Goal: Transaction & Acquisition: Purchase product/service

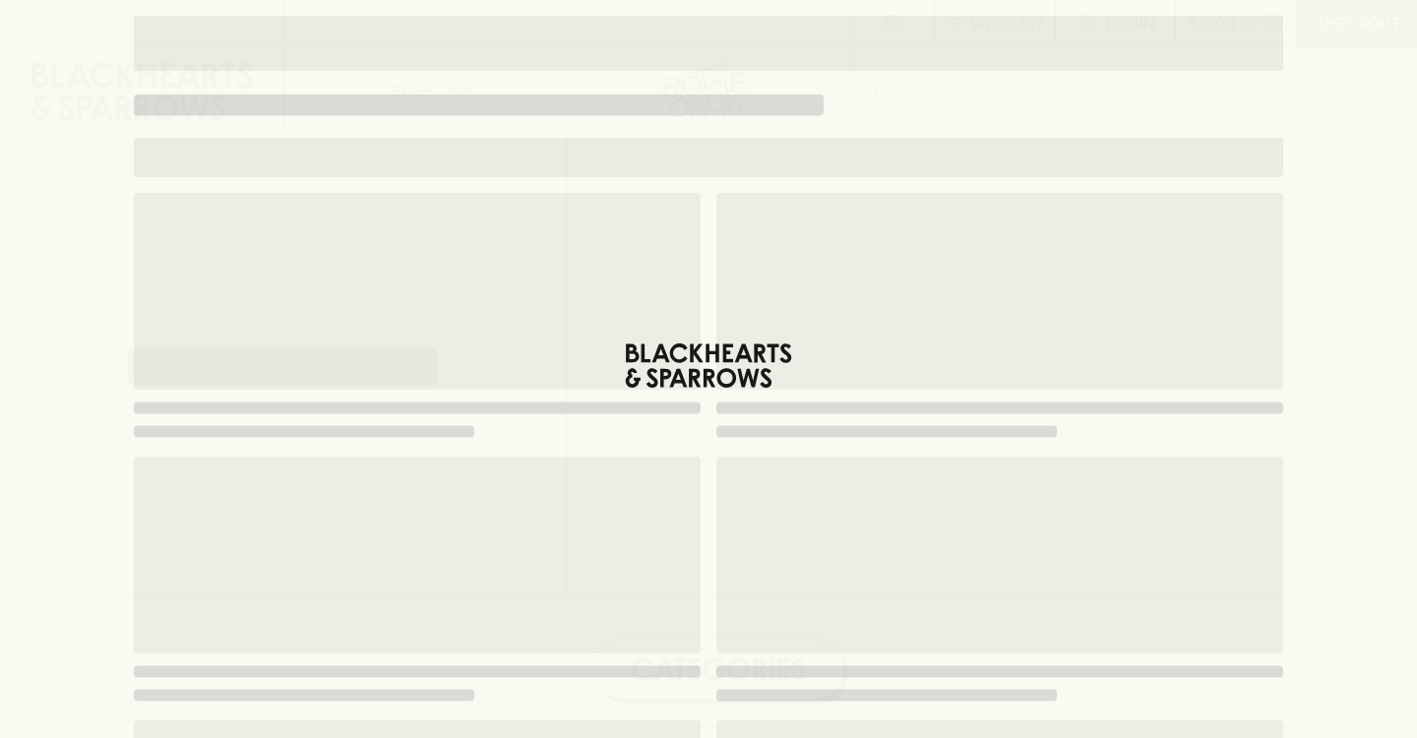
drag, startPoint x: 0, startPoint y: 0, endPoint x: 234, endPoint y: 380, distance: 446.4
click at [125, 307] on div "Loading" at bounding box center [708, 626] width 1181 height 1252
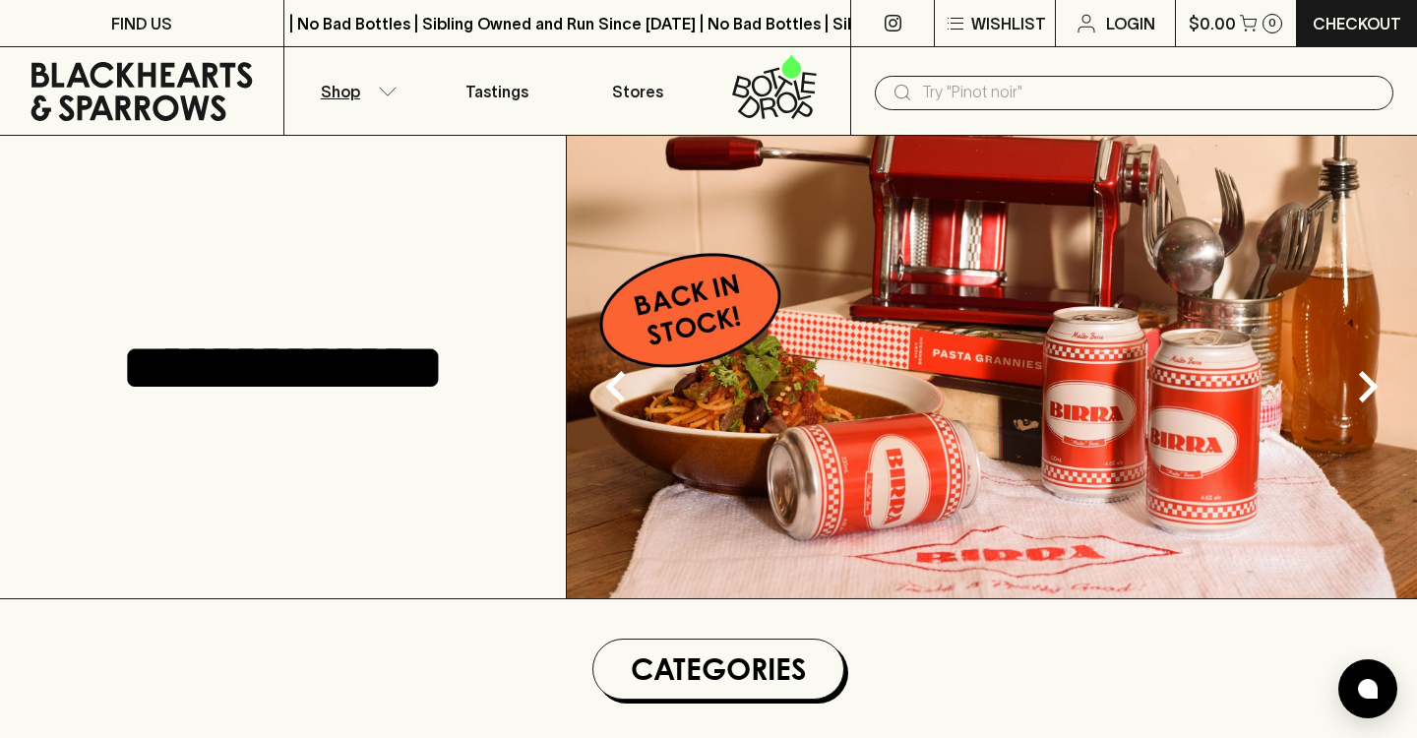
click at [370, 88] on button "Shop" at bounding box center [355, 91] width 142 height 88
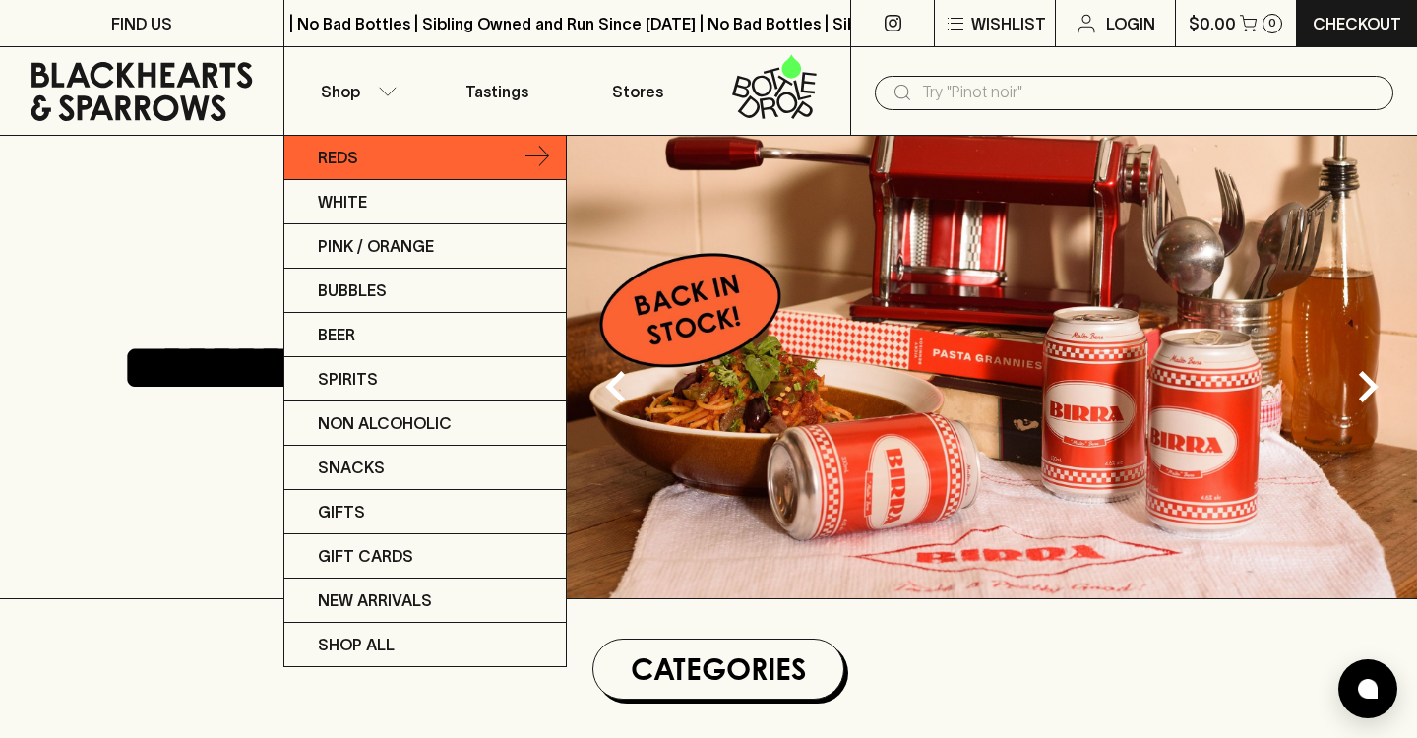
click at [529, 152] on icon at bounding box center [538, 158] width 24 height 24
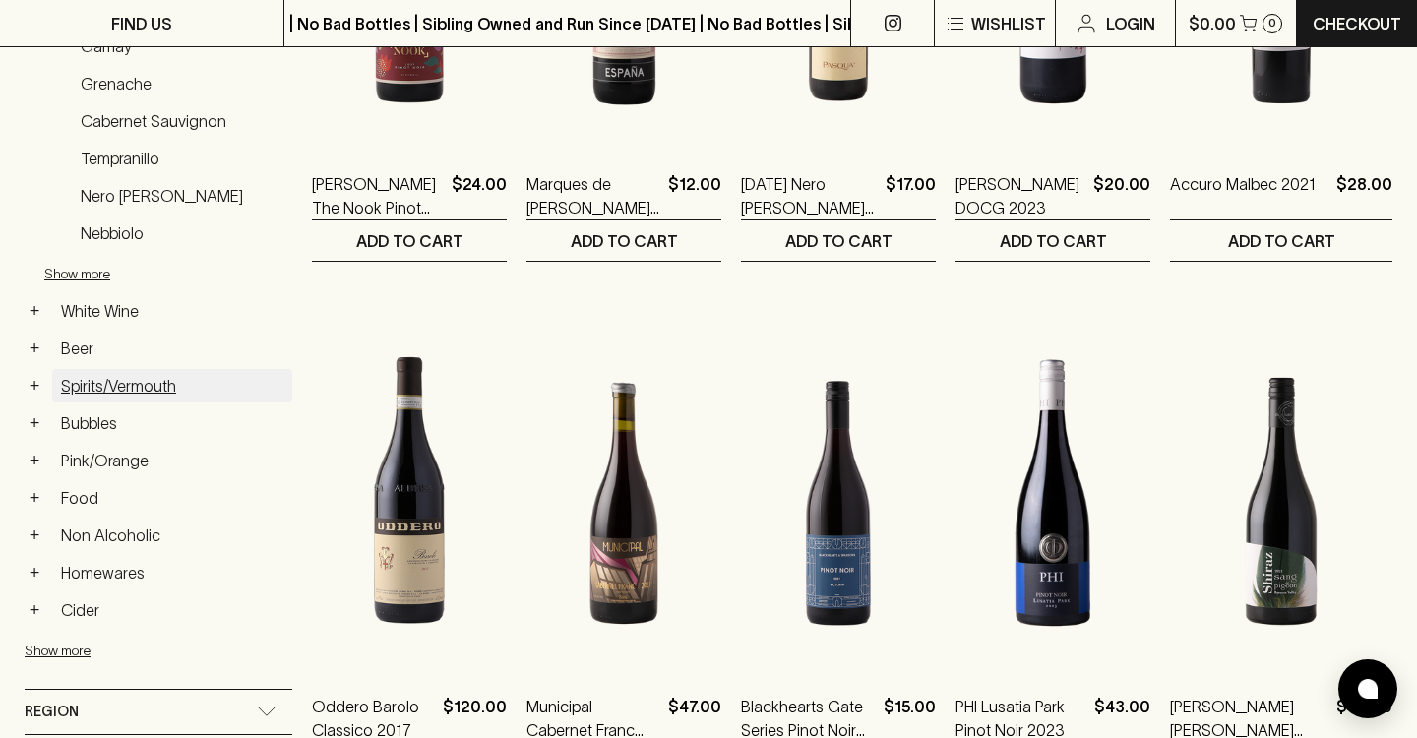
scroll to position [608, 0]
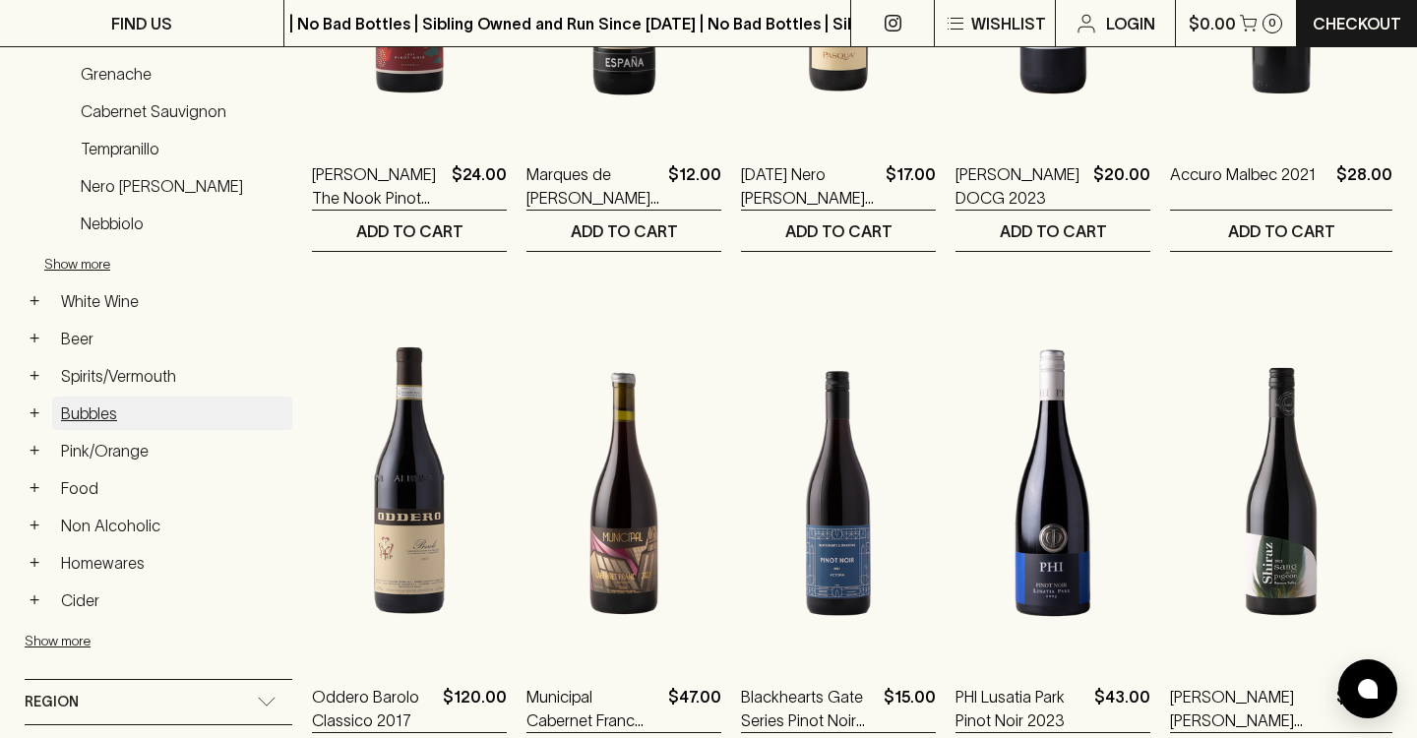
click at [91, 415] on link "Bubbles" at bounding box center [172, 413] width 240 height 33
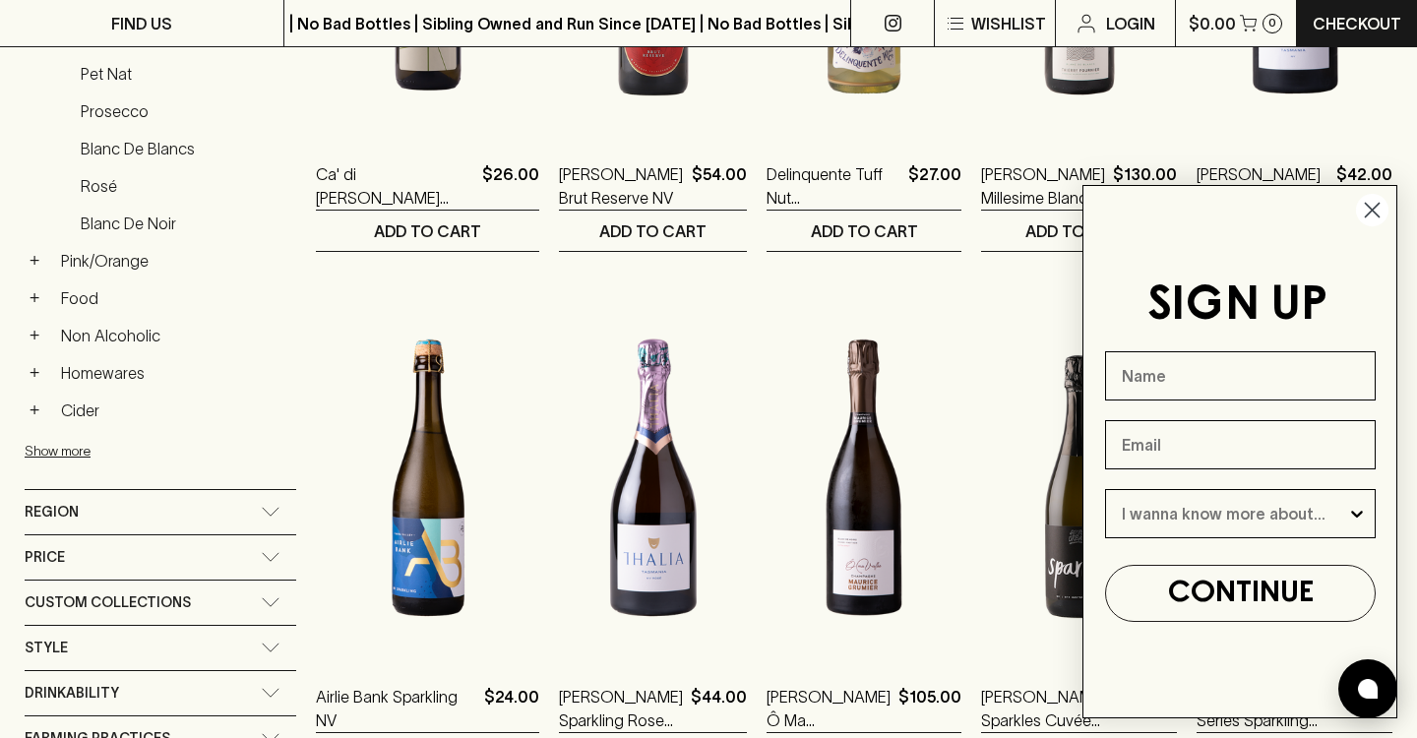
click at [1367, 208] on circle "Close dialog" at bounding box center [1372, 210] width 32 height 32
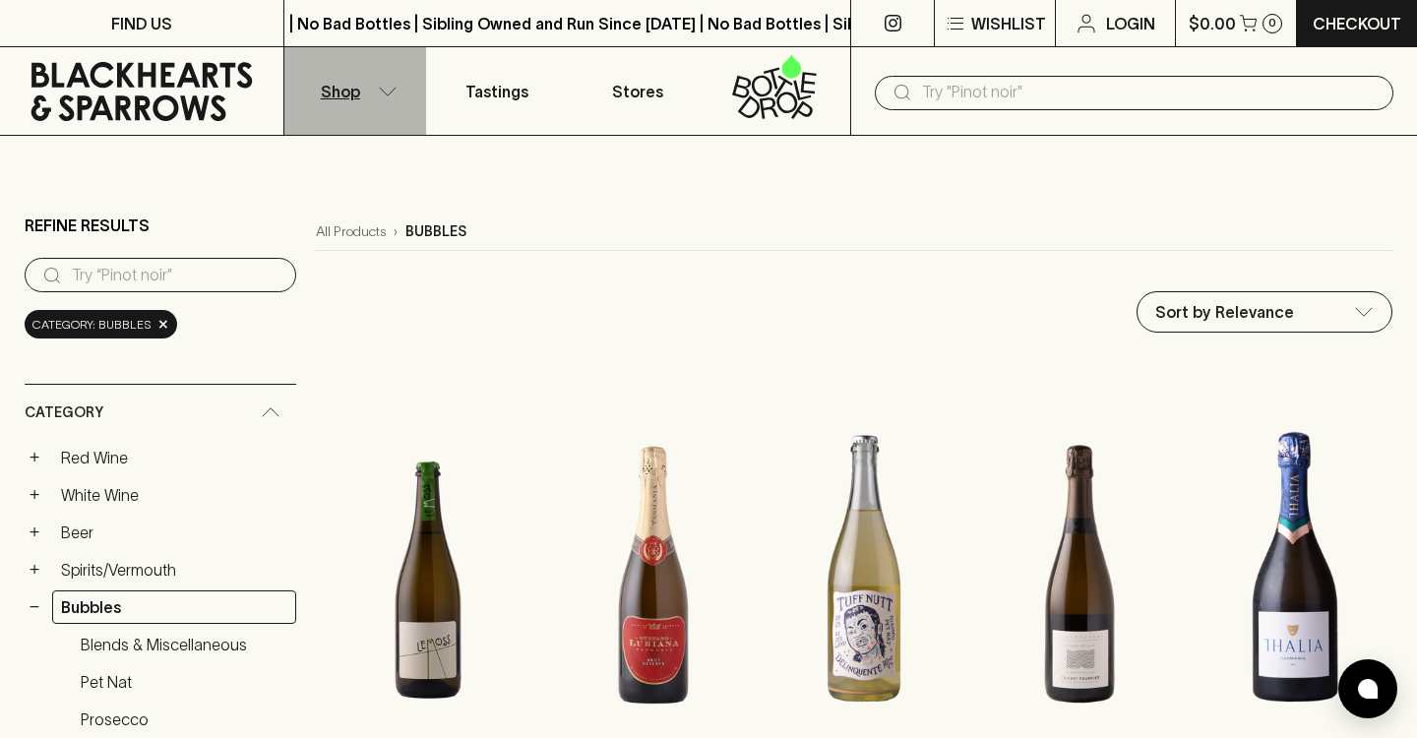
click at [348, 90] on p "Shop" at bounding box center [340, 92] width 39 height 24
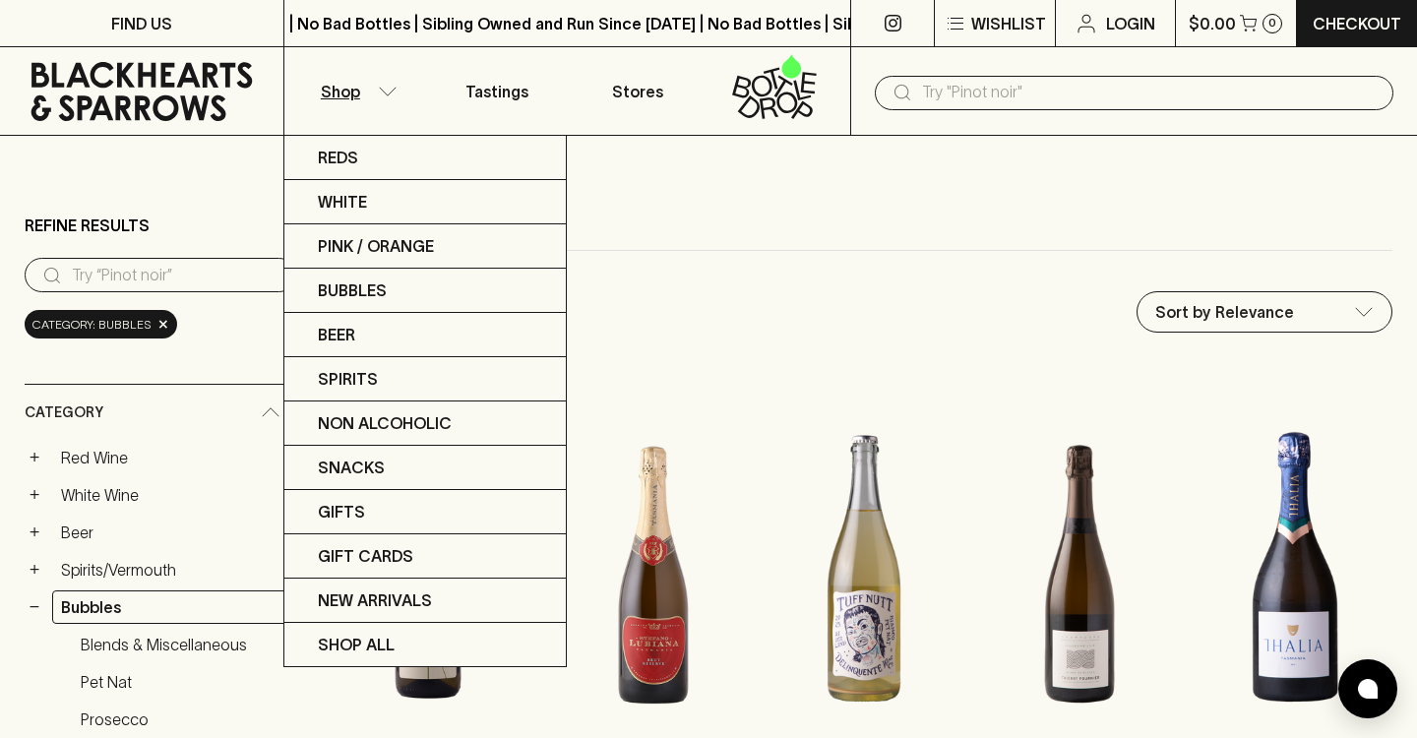
click at [1046, 87] on div at bounding box center [708, 369] width 1417 height 738
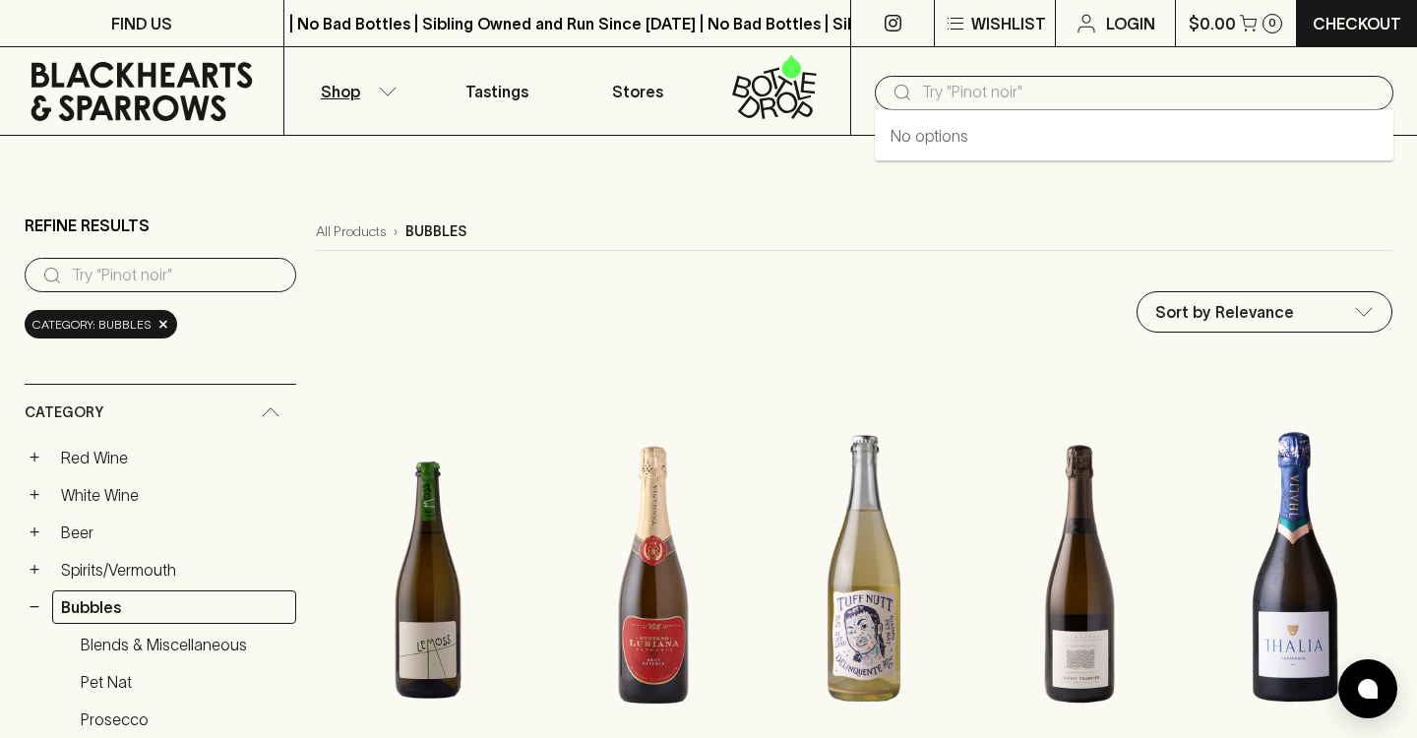
click at [1014, 89] on input "text" at bounding box center [1150, 92] width 456 height 31
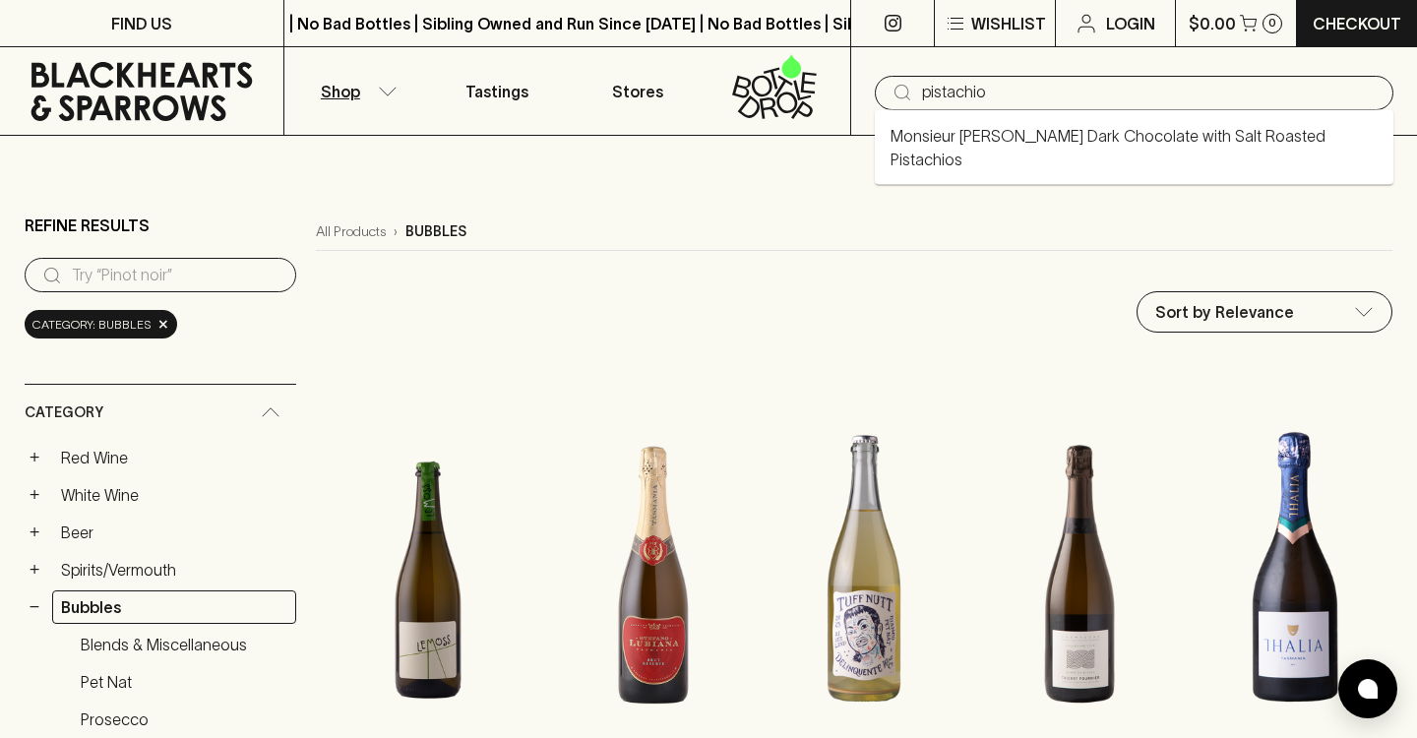
type input "pistachio"
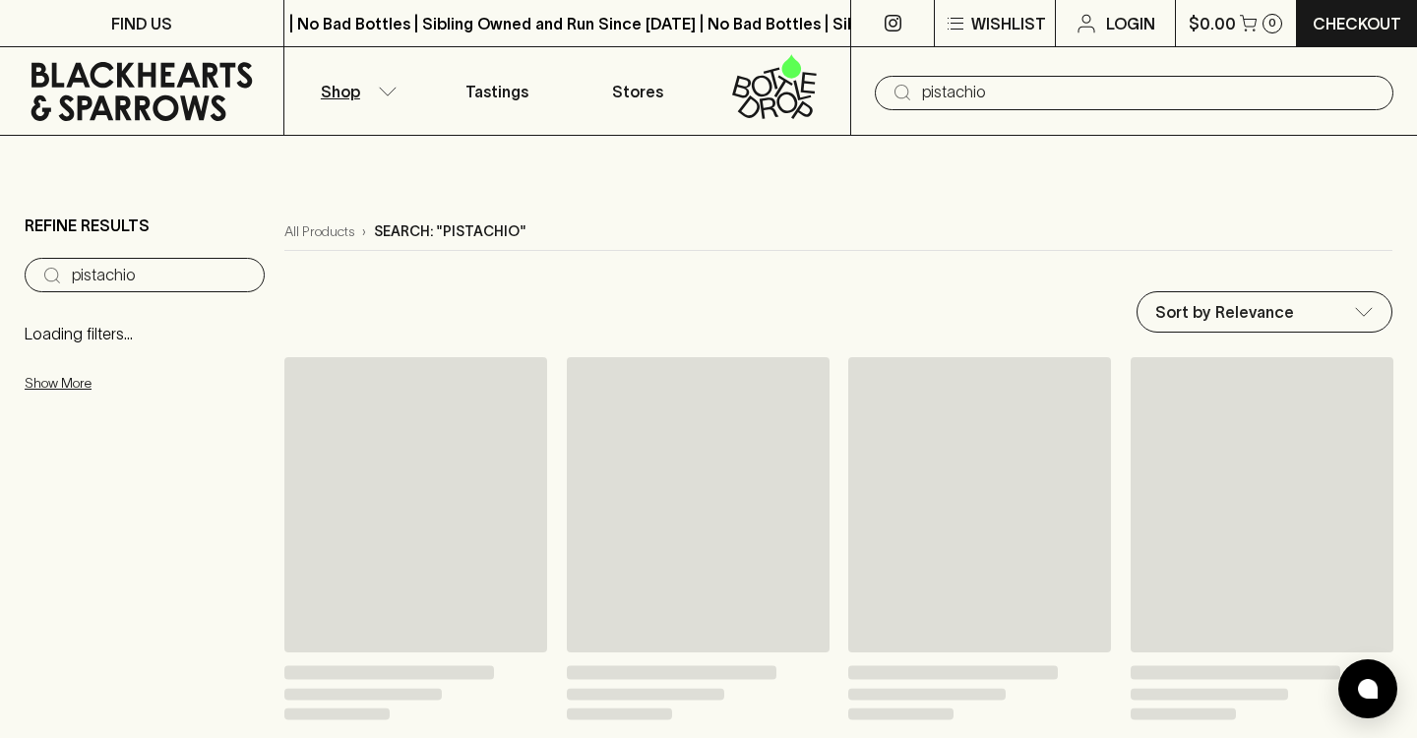
type input "pistachio"
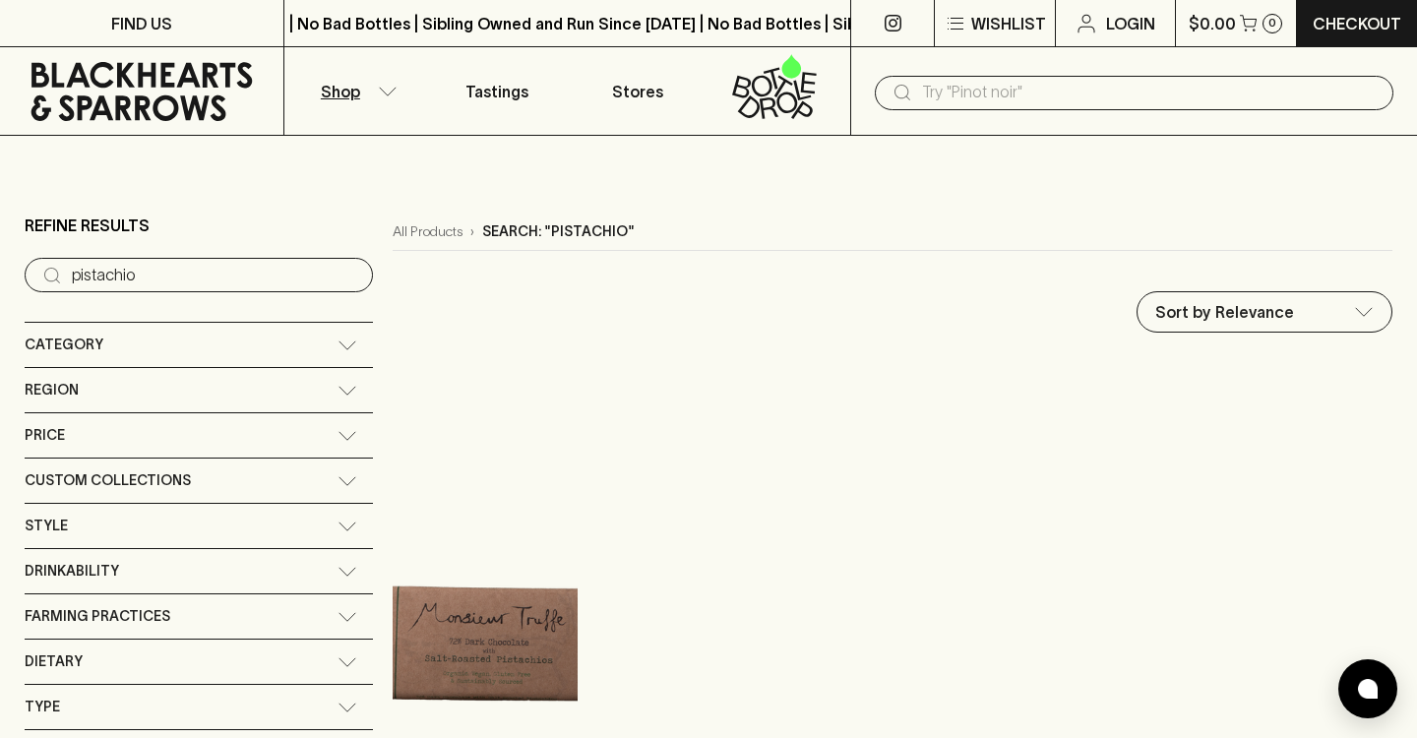
click at [216, 117] on icon at bounding box center [141, 91] width 221 height 59
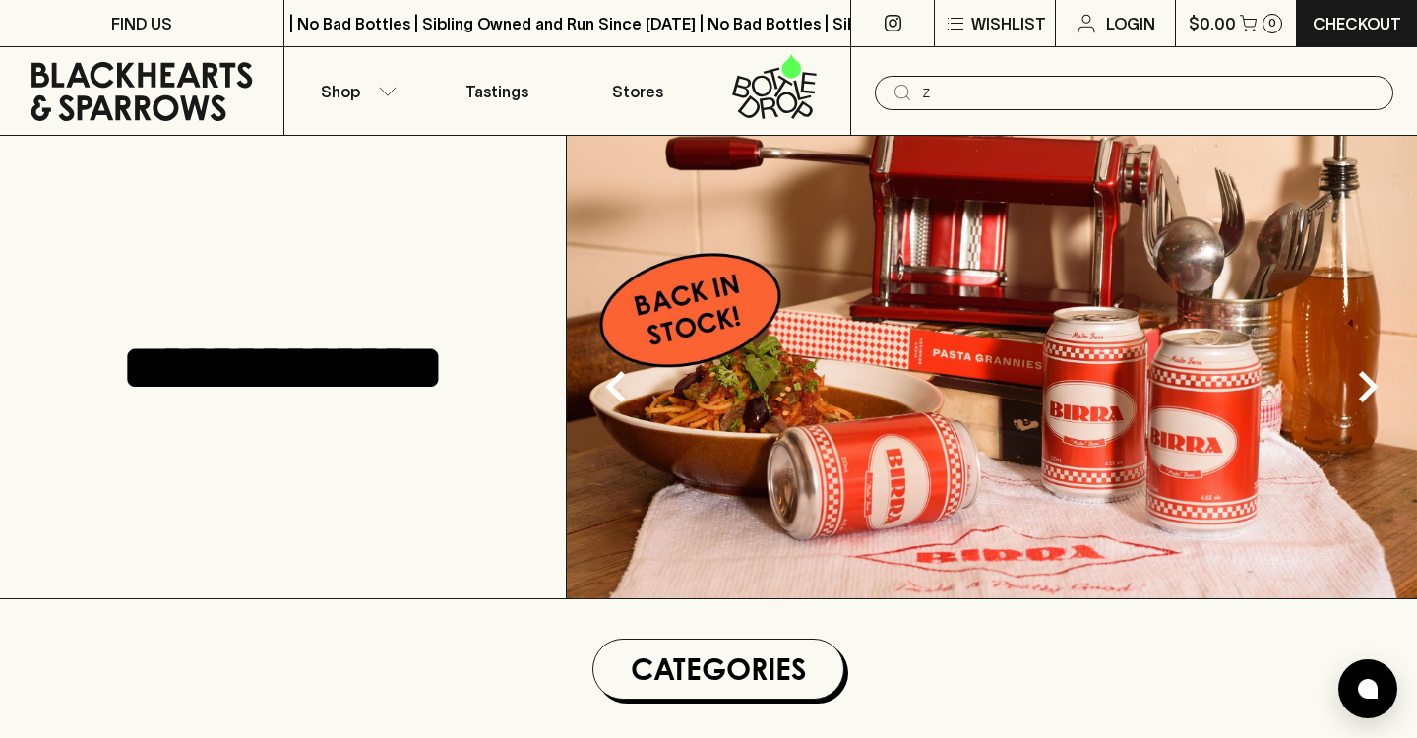
click at [955, 94] on input "z" at bounding box center [1150, 92] width 456 height 31
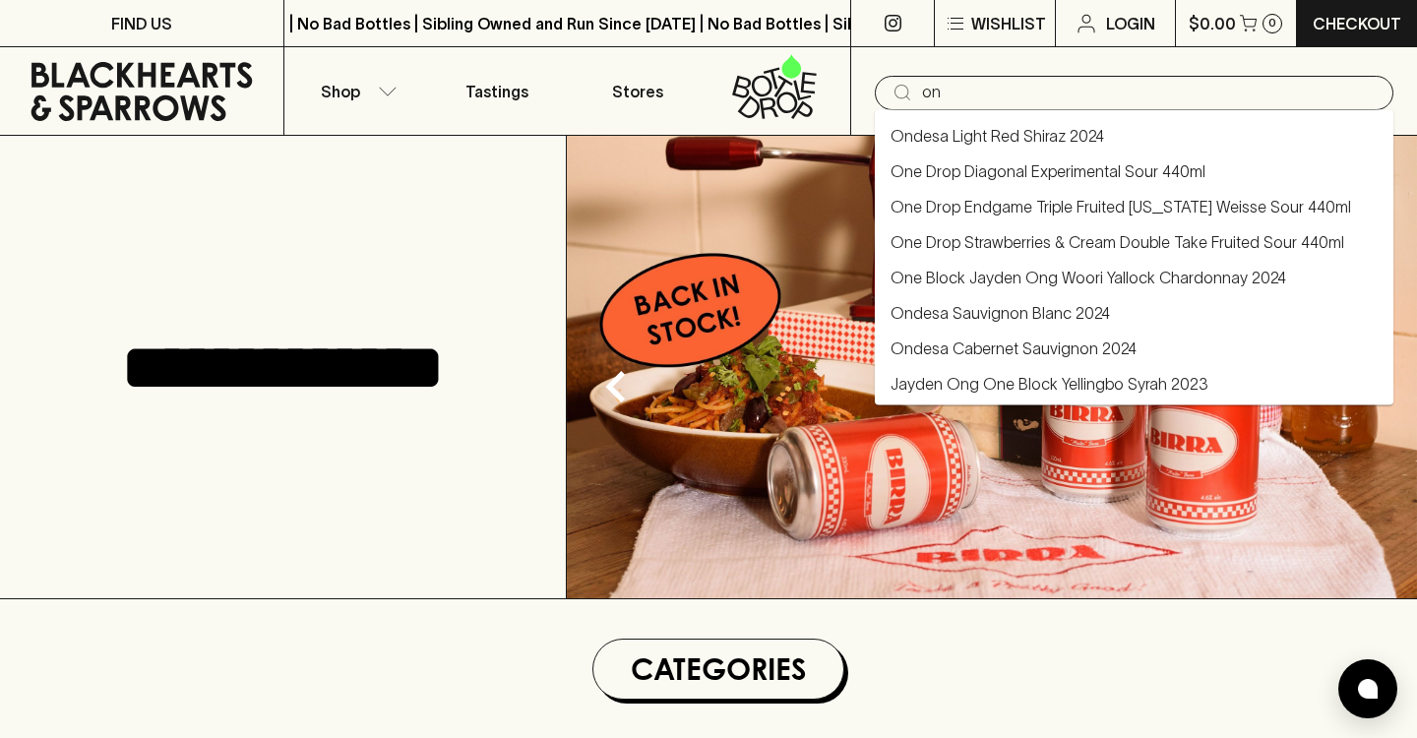
type input "o"
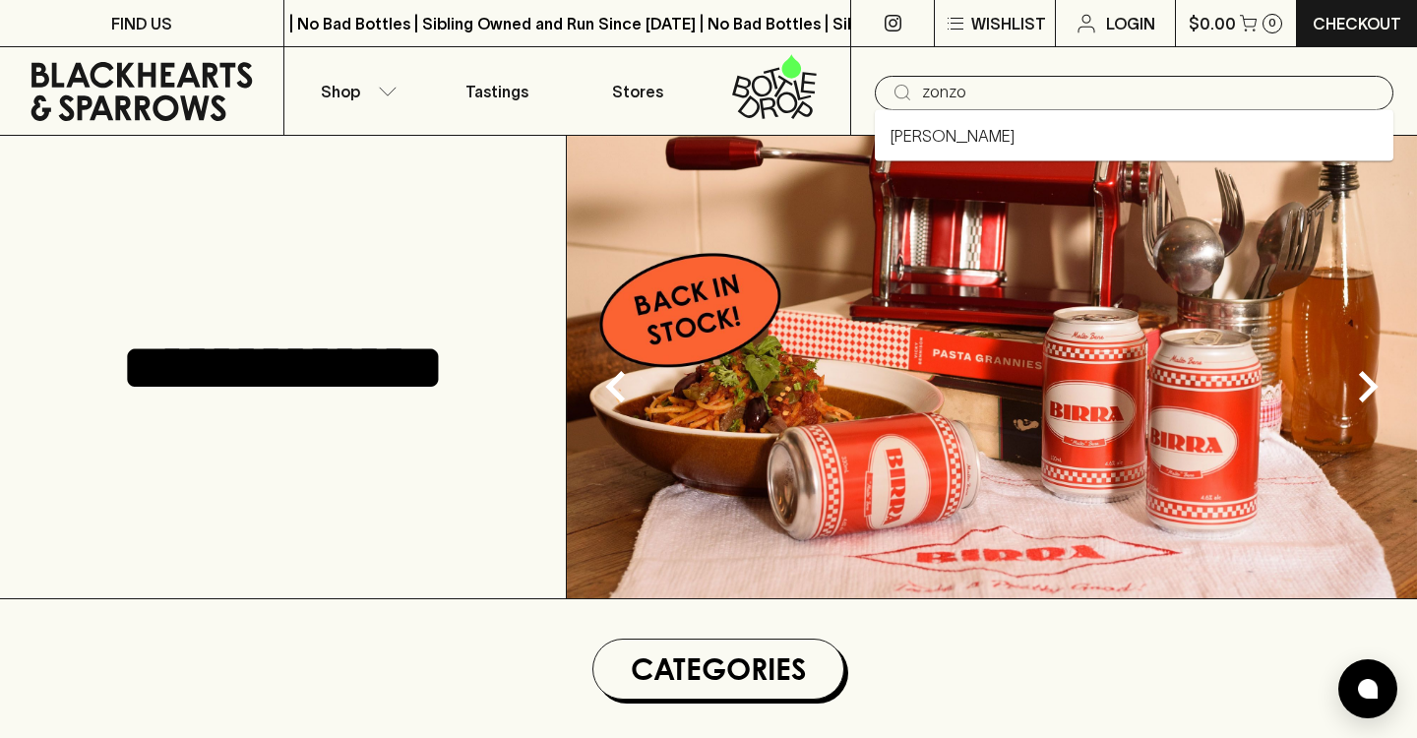
type input "zonzo"
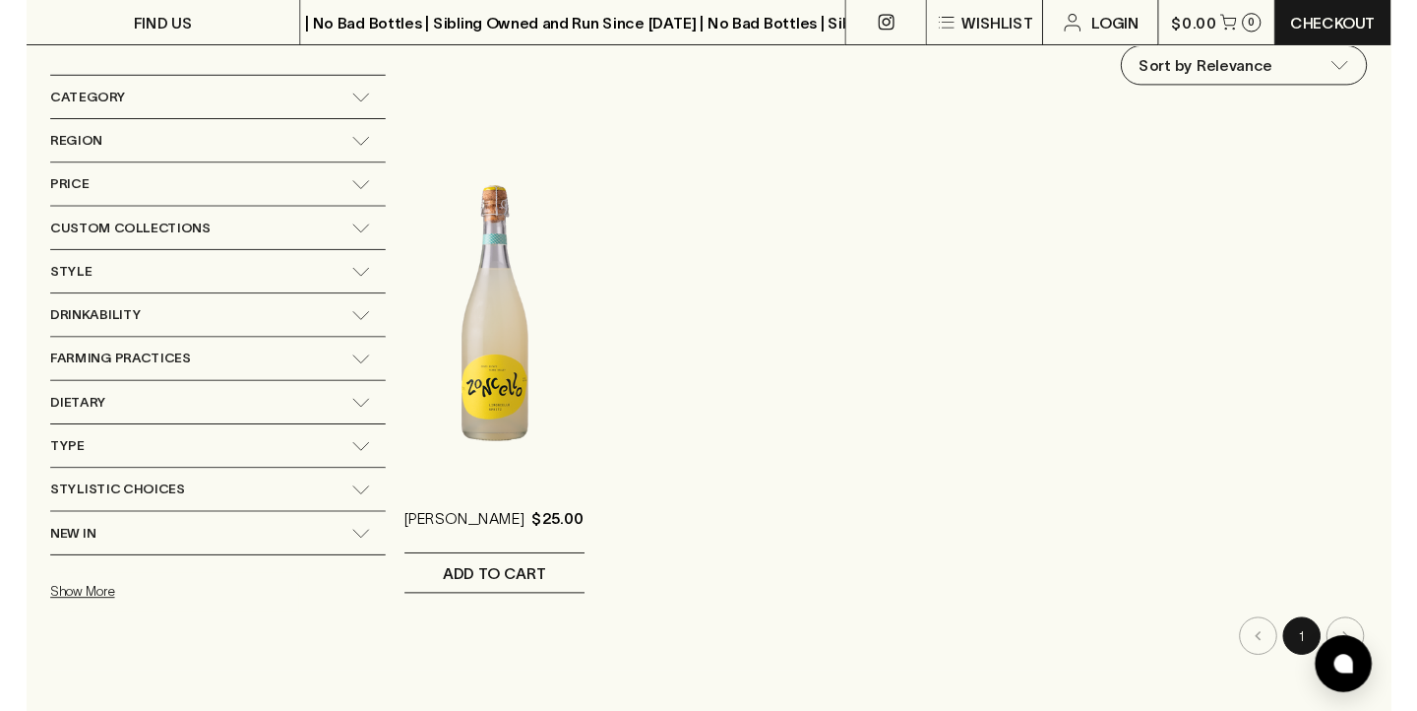
scroll to position [228, 0]
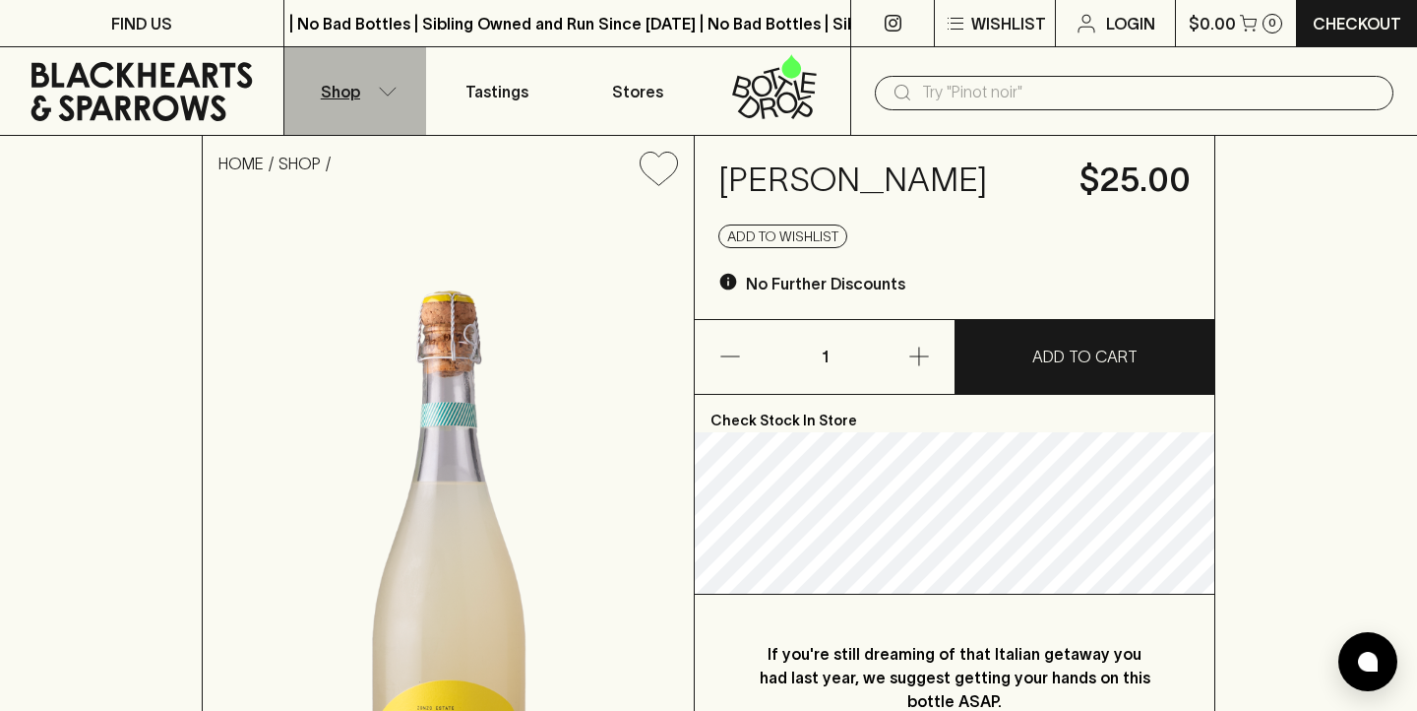
click at [382, 93] on icon "button" at bounding box center [388, 92] width 20 height 10
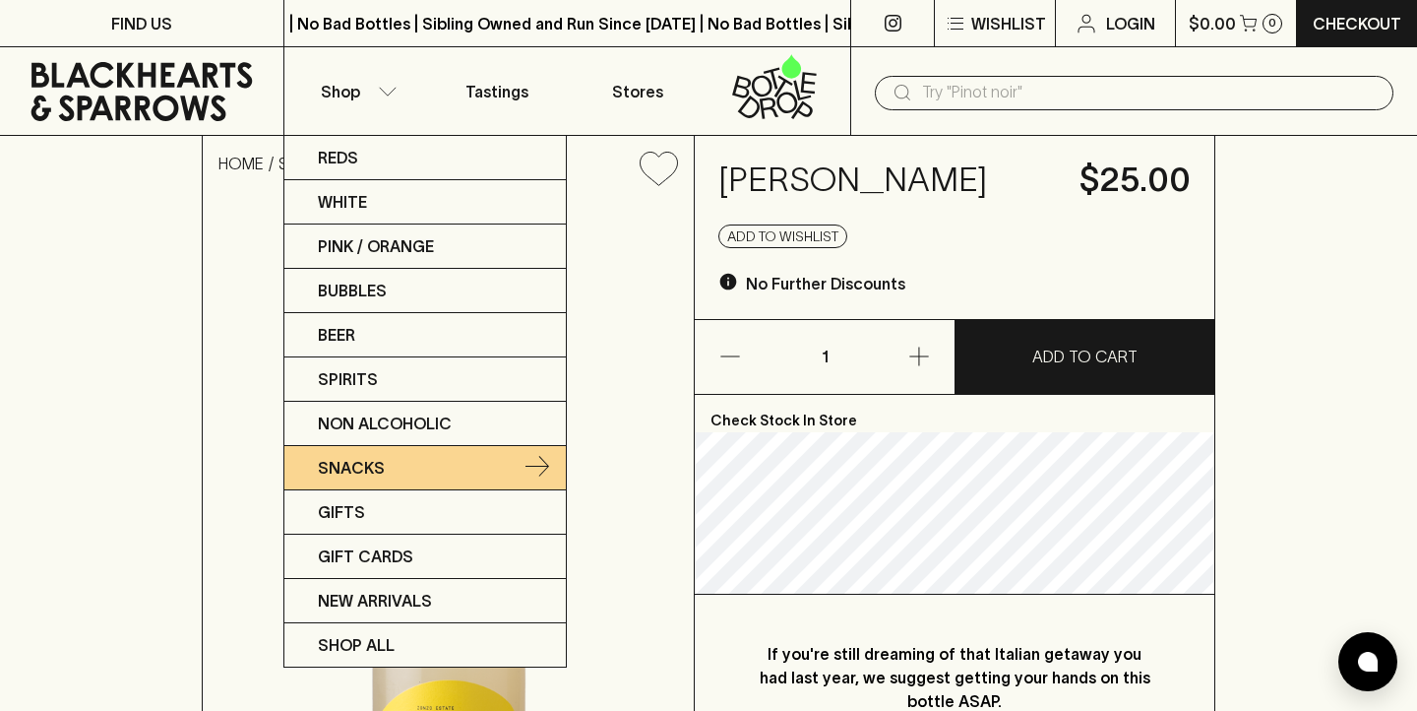
click at [384, 472] on link "Snacks" at bounding box center [425, 468] width 282 height 44
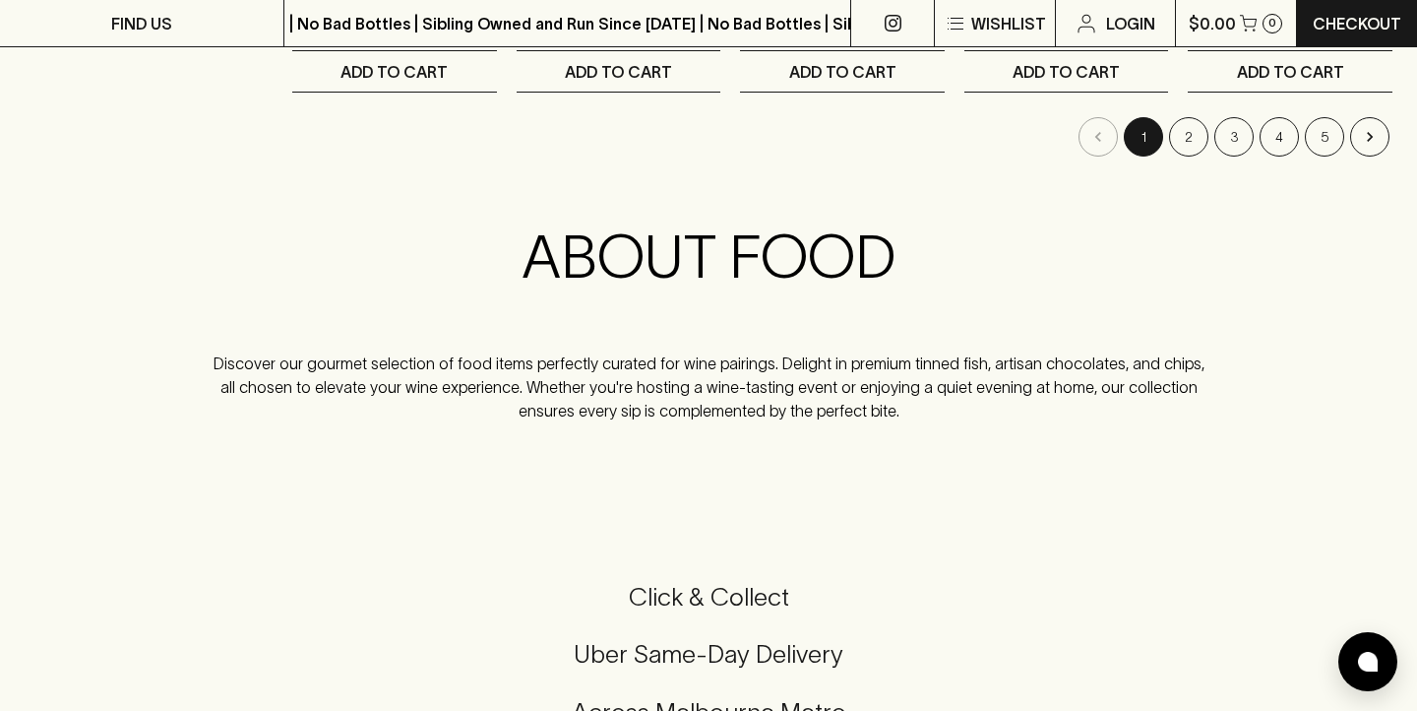
scroll to position [2345, 0]
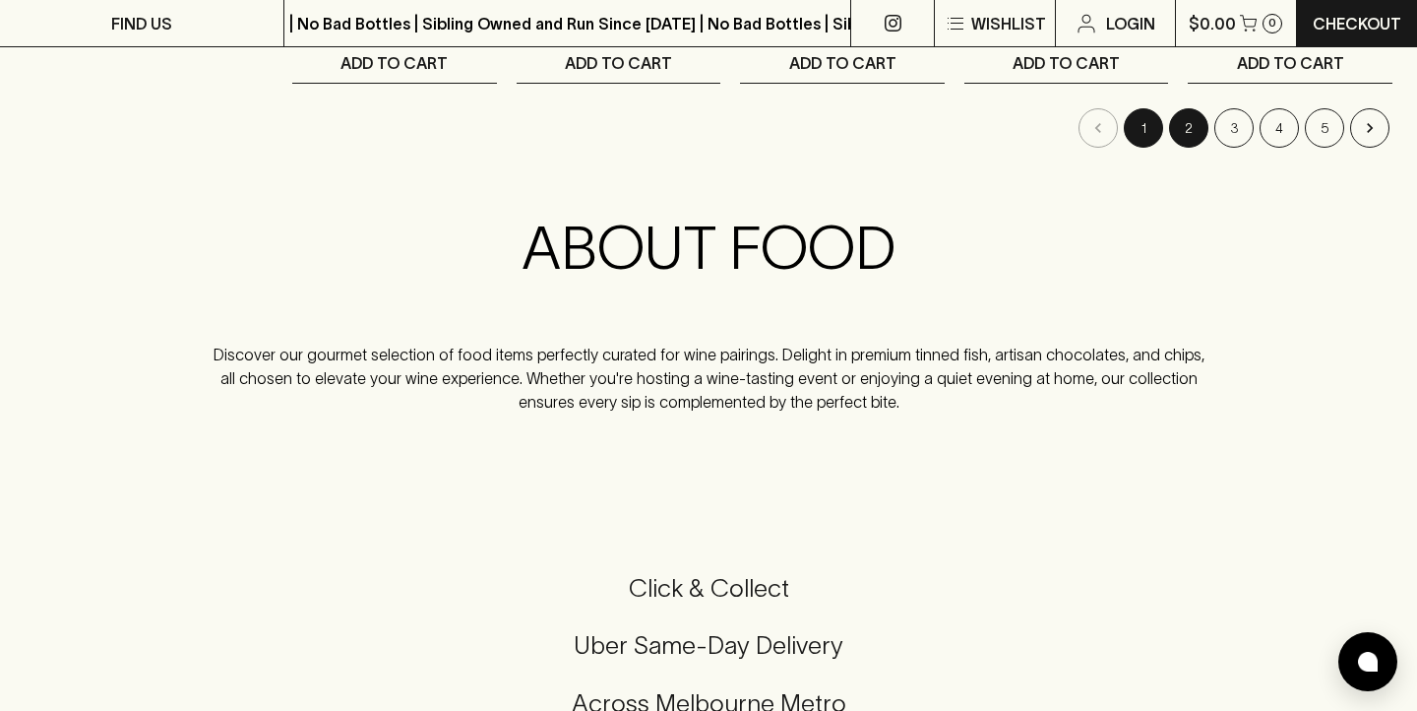
click at [1190, 132] on button "2" at bounding box center [1188, 127] width 39 height 39
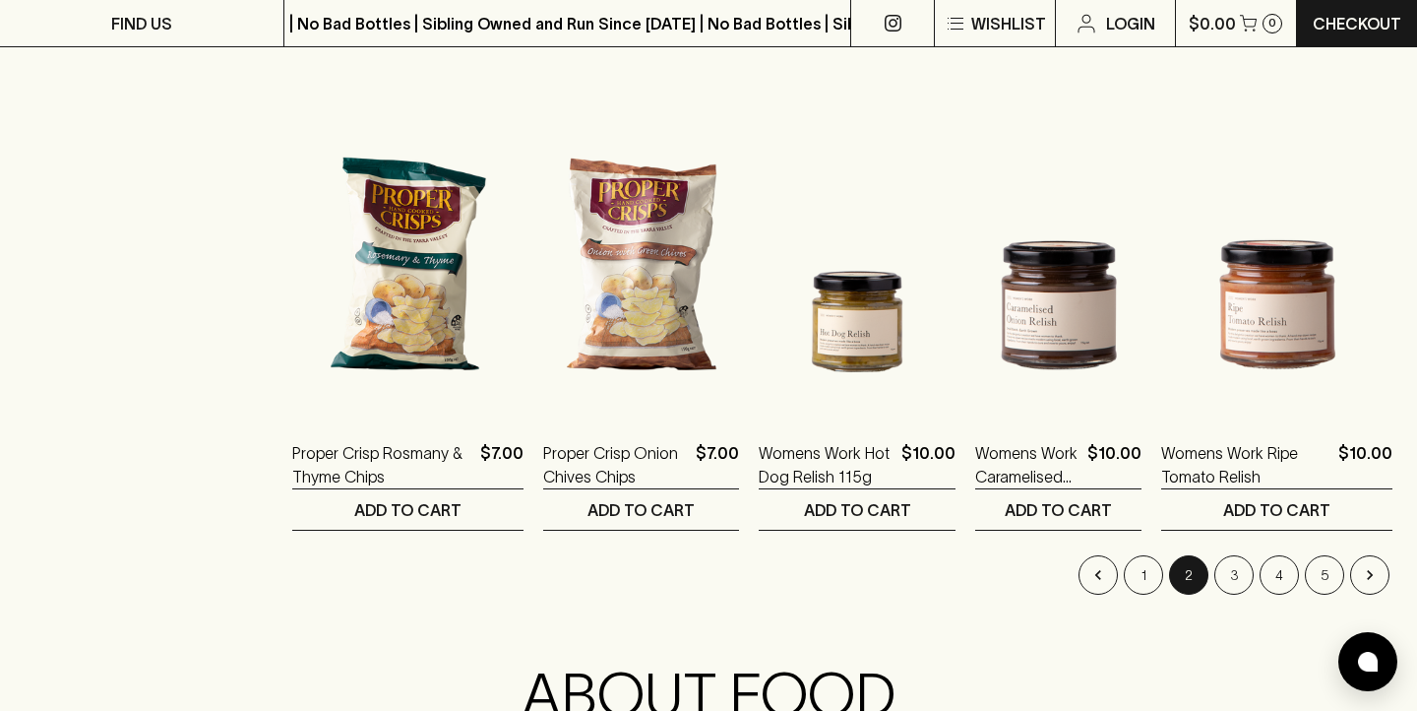
scroll to position [1905, 0]
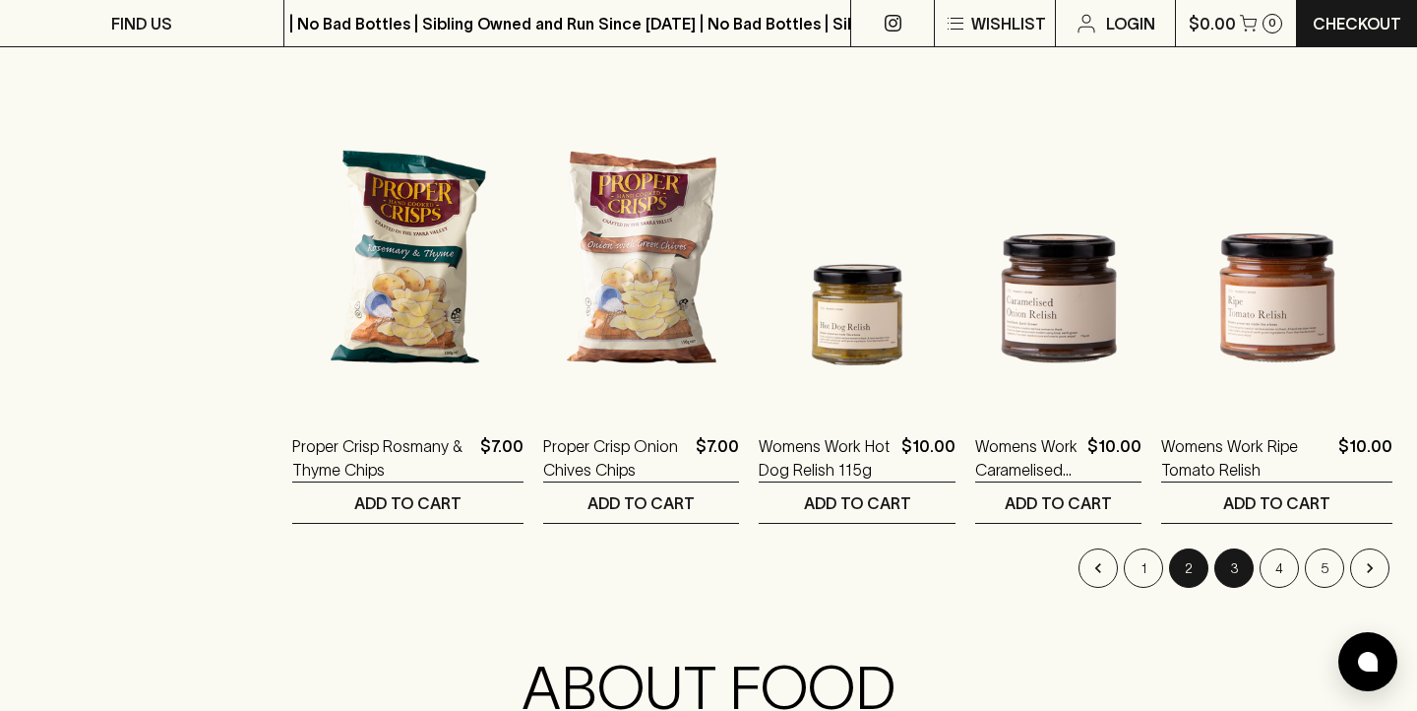
click at [1230, 556] on button "3" at bounding box center [1234, 567] width 39 height 39
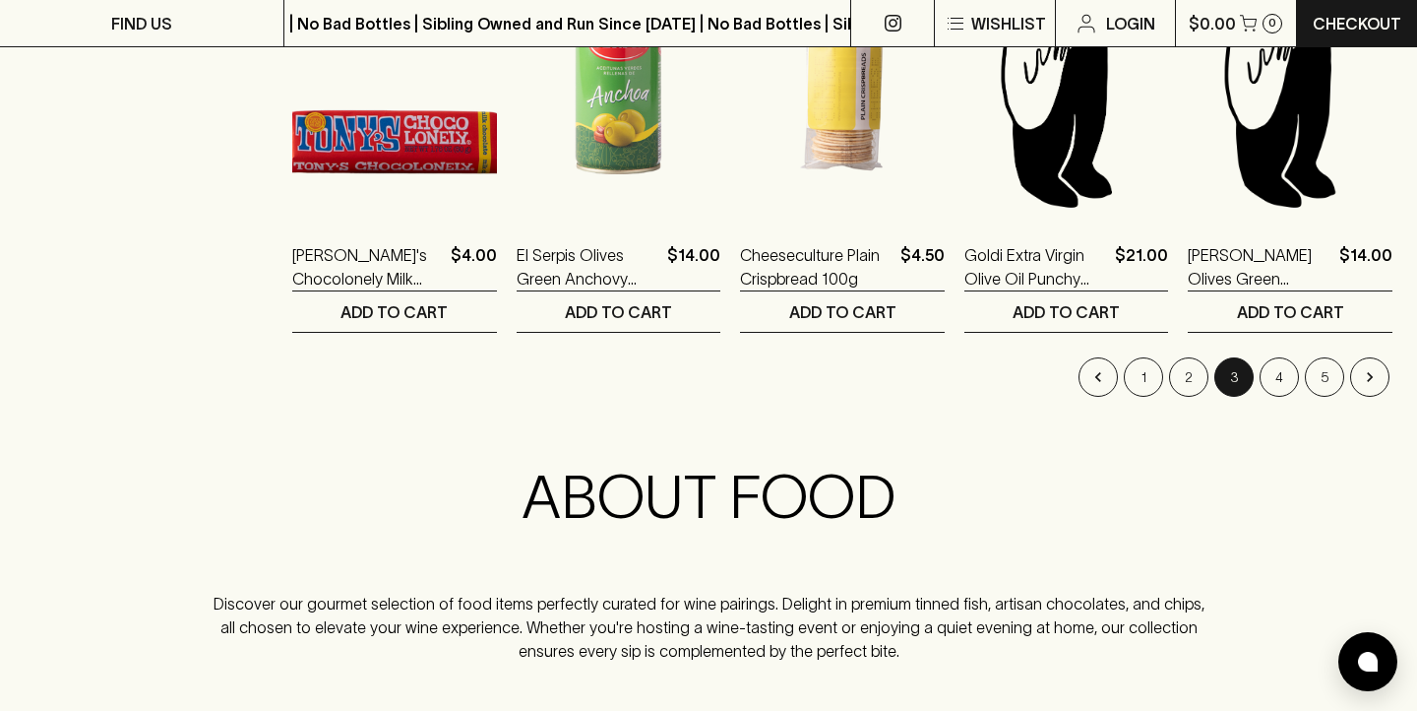
scroll to position [2098, 0]
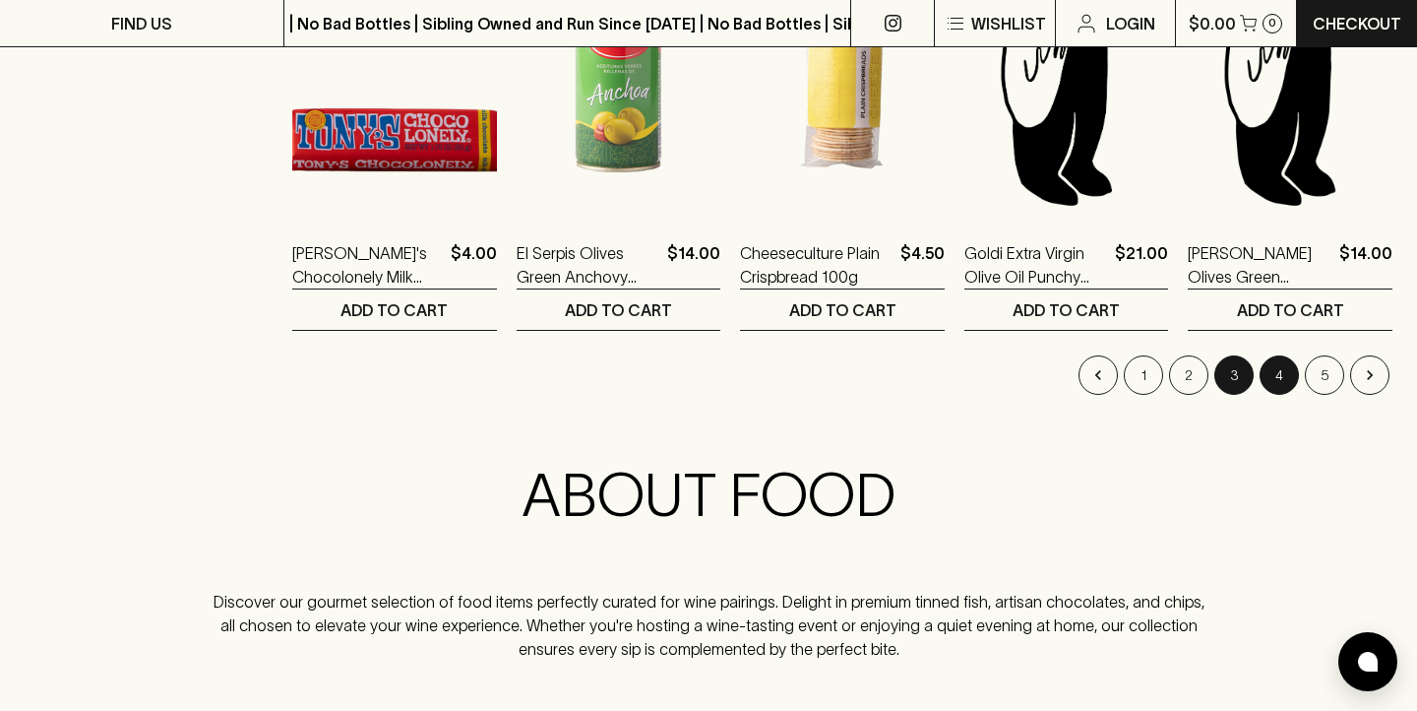
click at [1278, 381] on button "4" at bounding box center [1279, 374] width 39 height 39
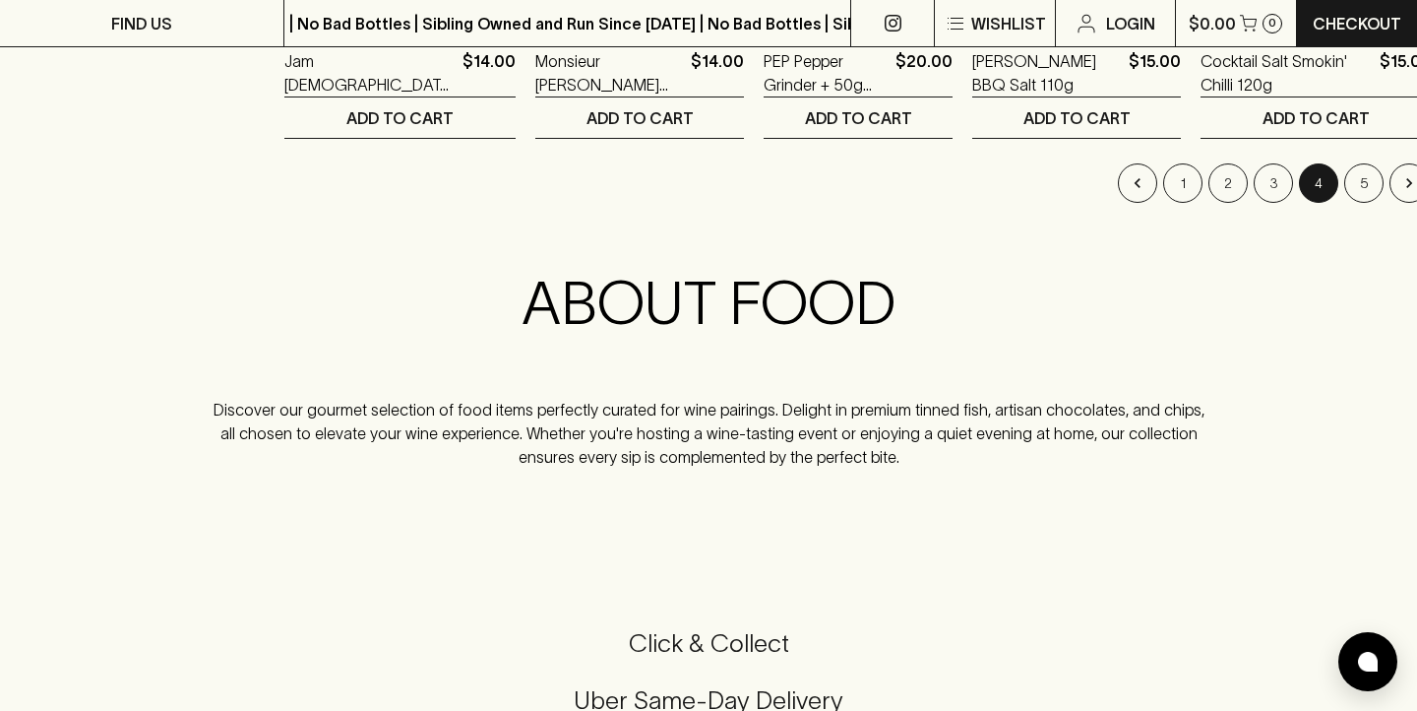
scroll to position [2292, 0]
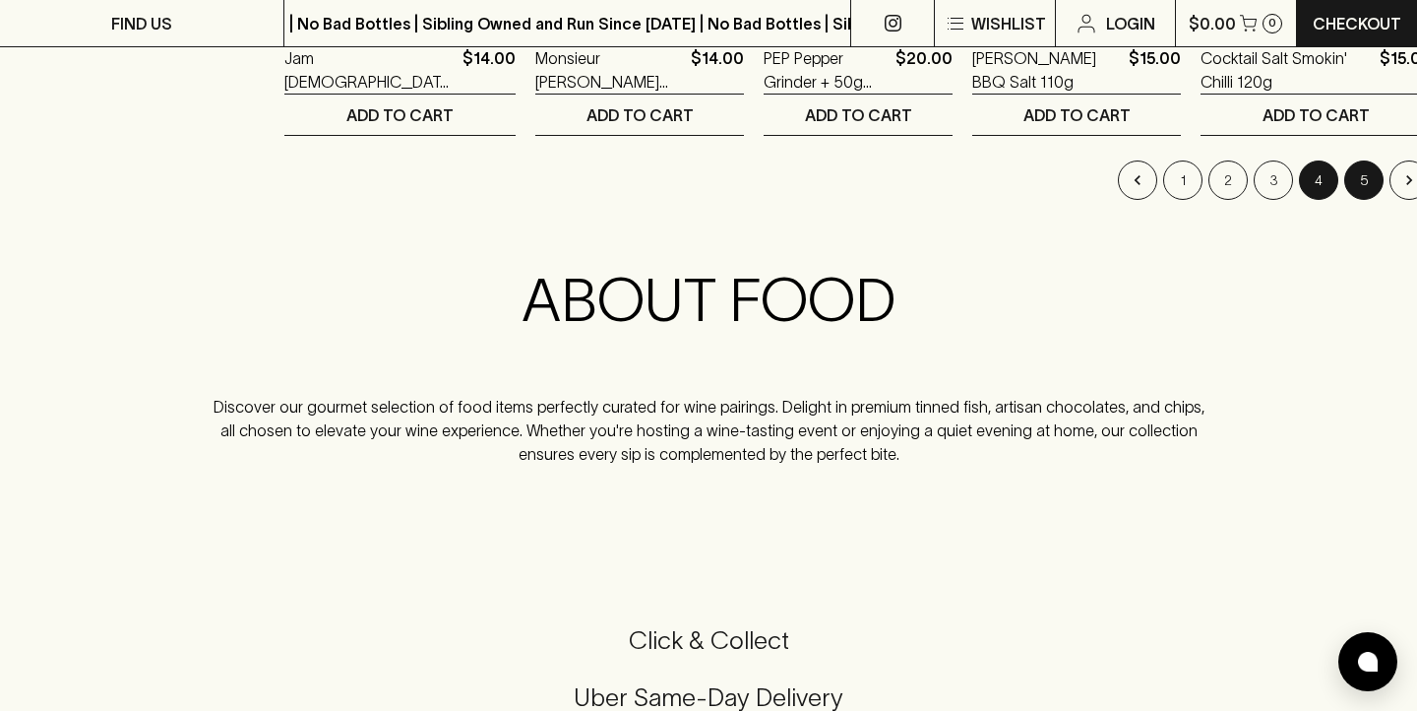
click at [1345, 182] on button "5" at bounding box center [1364, 179] width 39 height 39
